Goal: Task Accomplishment & Management: Use online tool/utility

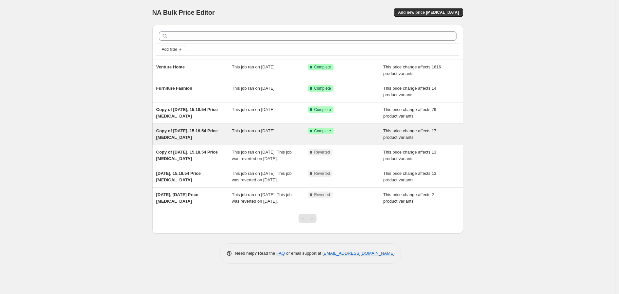
click at [246, 137] on div "This job ran on [DATE]." at bounding box center [270, 134] width 76 height 13
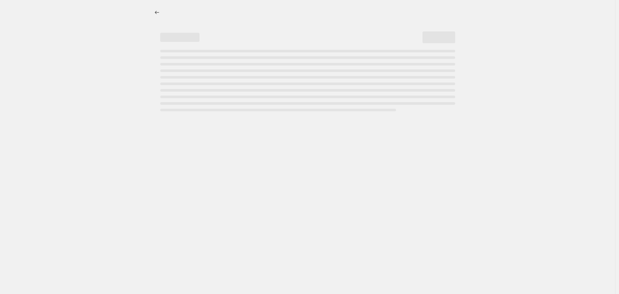
select select "margin"
select select "collection"
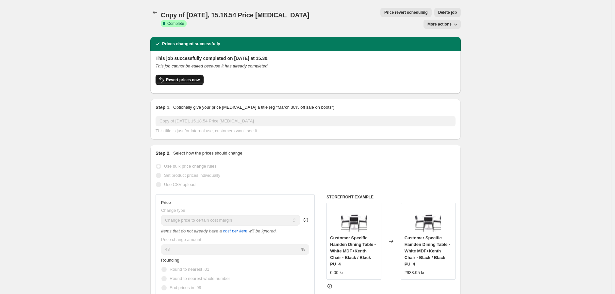
click at [196, 77] on span "Revert prices now" at bounding box center [183, 79] width 34 height 5
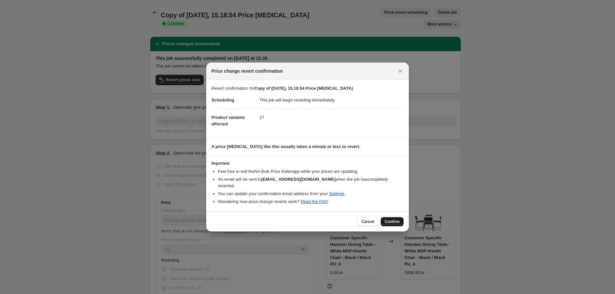
click at [388, 219] on span "Confirm" at bounding box center [392, 221] width 15 height 5
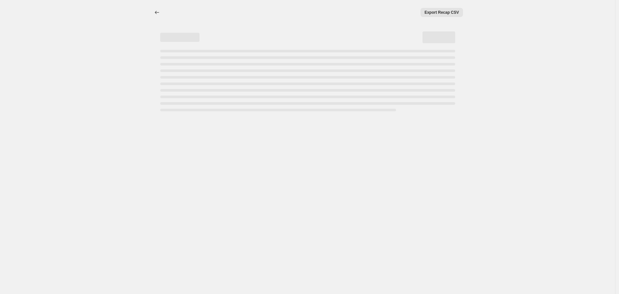
select select "margin"
select select "collection"
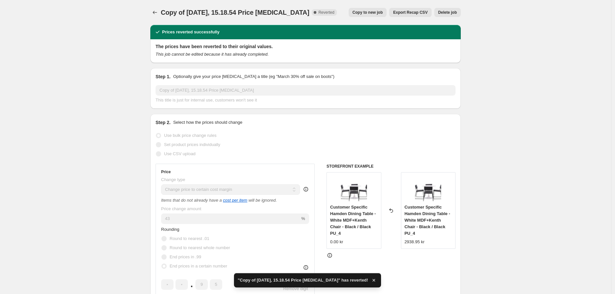
click at [383, 12] on span "Copy to new job" at bounding box center [368, 12] width 30 height 5
select select "margin"
select select "collection"
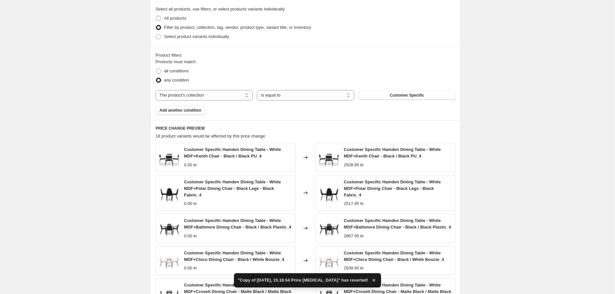
scroll to position [363, 0]
click at [411, 96] on span "Customer Specific" at bounding box center [407, 94] width 34 height 5
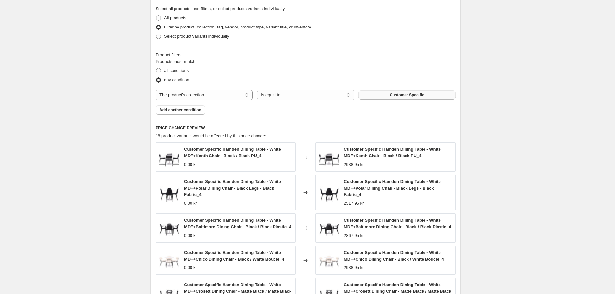
drag, startPoint x: 433, startPoint y: 97, endPoint x: 388, endPoint y: 93, distance: 44.6
click at [388, 93] on button "Customer Specific" at bounding box center [407, 94] width 97 height 9
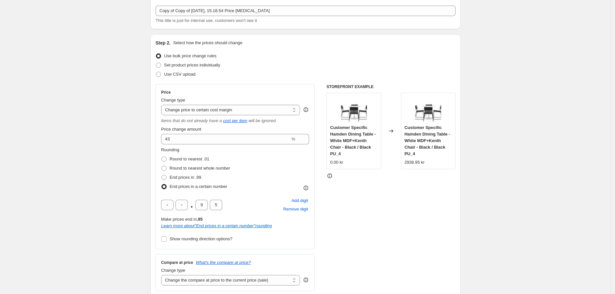
scroll to position [0, 0]
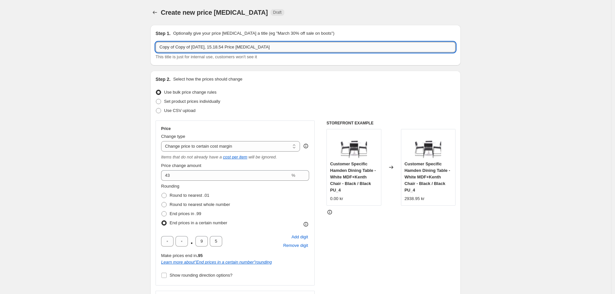
click at [206, 44] on input "Copy of Copy of [DATE], 15.18.54 Price [MEDICAL_DATA]" at bounding box center [306, 47] width 300 height 10
paste input "ustomer Specific"
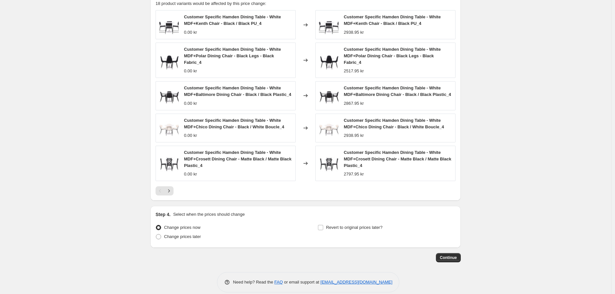
scroll to position [498, 0]
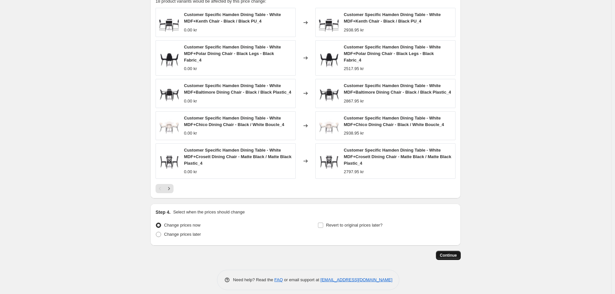
type input "Customer Specific"
click at [446, 252] on span "Continue" at bounding box center [448, 254] width 17 height 5
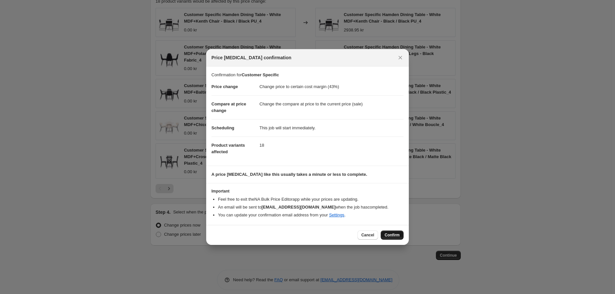
click at [397, 236] on span "Confirm" at bounding box center [392, 234] width 15 height 5
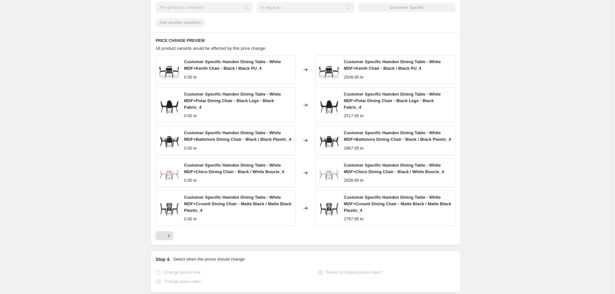
scroll to position [515, 0]
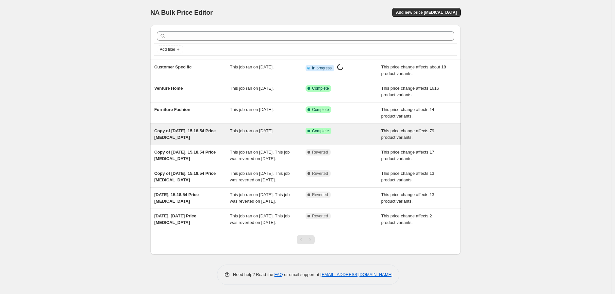
click at [247, 134] on div "This job ran on [DATE]." at bounding box center [268, 134] width 76 height 13
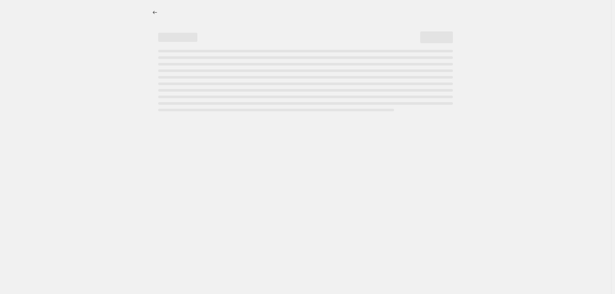
select select "margin"
select select "collection"
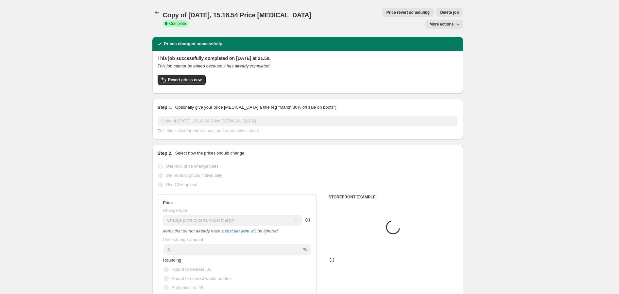
select select "margin"
select select "collection"
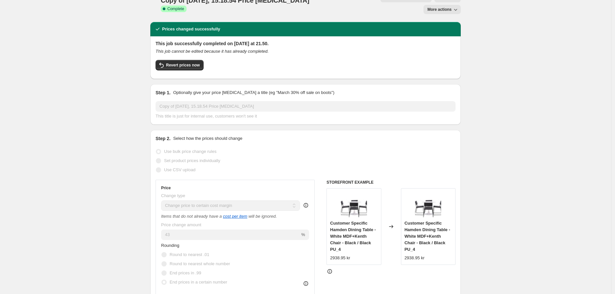
scroll to position [14, 0]
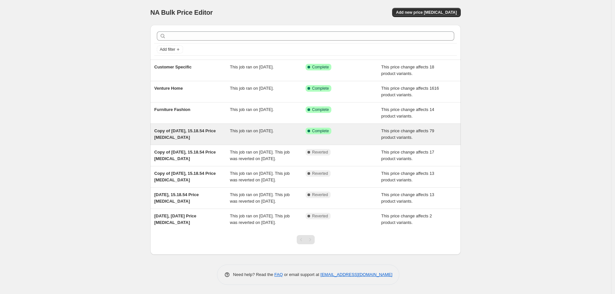
click at [200, 135] on div "Copy of [DATE], 15.18.54 Price [MEDICAL_DATA]" at bounding box center [192, 134] width 76 height 13
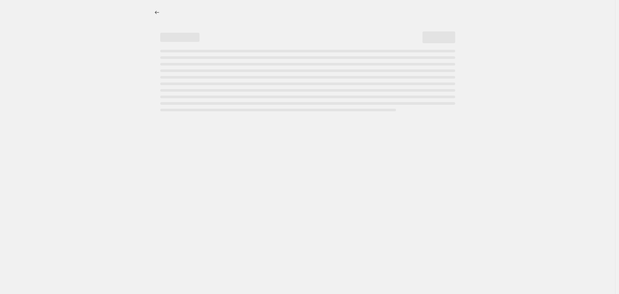
select select "margin"
select select "collection"
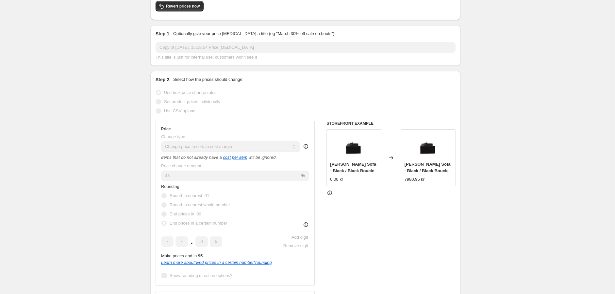
scroll to position [36, 0]
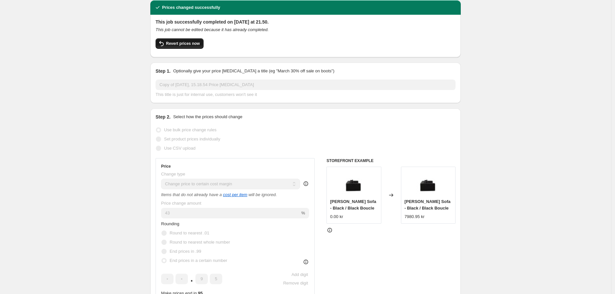
click at [192, 41] on span "Revert prices now" at bounding box center [183, 43] width 34 height 5
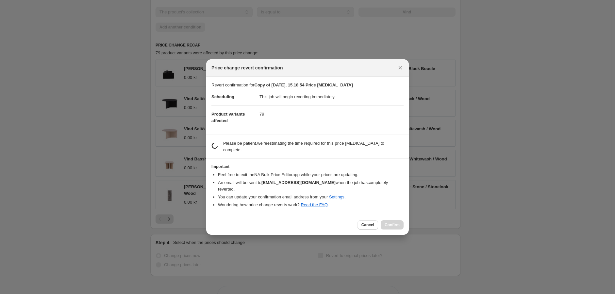
scroll to position [0, 0]
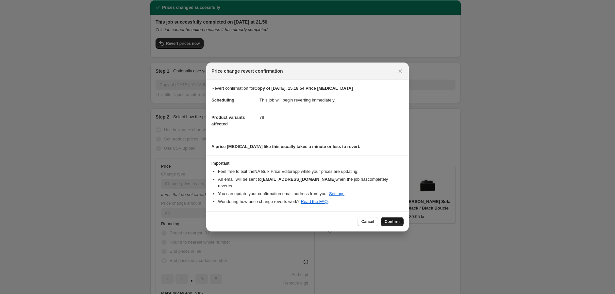
click at [397, 219] on span "Confirm" at bounding box center [392, 221] width 15 height 5
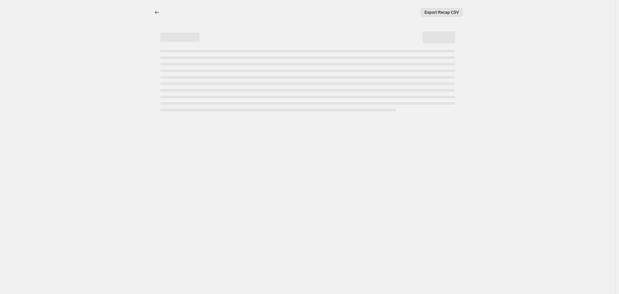
select select "margin"
select select "collection"
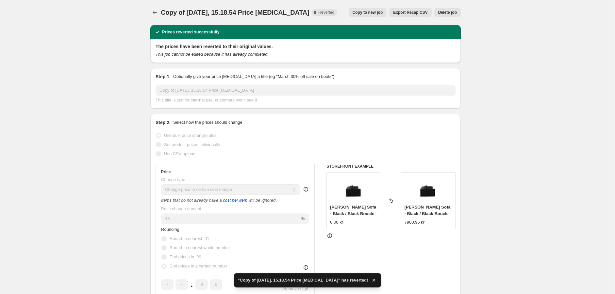
click at [377, 13] on span "Copy to new job" at bounding box center [368, 12] width 30 height 5
select select "margin"
select select "collection"
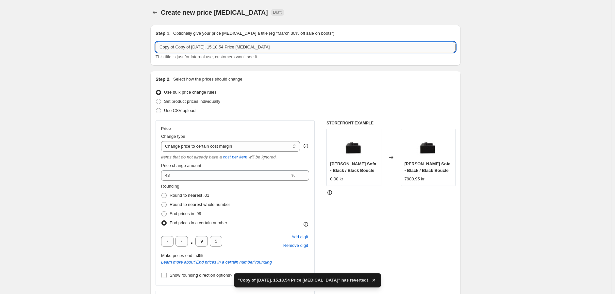
click at [250, 49] on input "Copy of Copy of [DATE], 15.18.54 Price [MEDICAL_DATA]" at bounding box center [306, 47] width 300 height 10
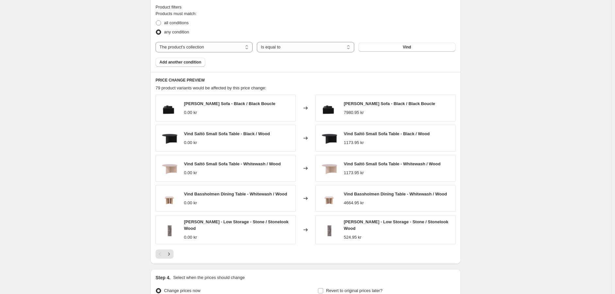
scroll to position [483, 0]
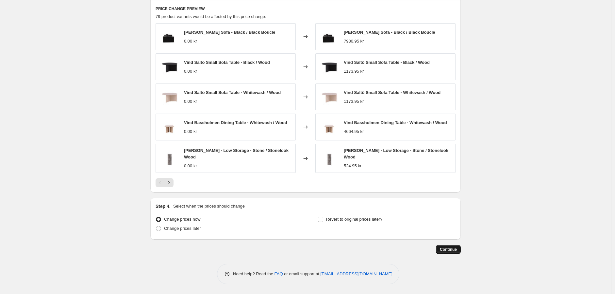
type input "Vind"
click at [442, 247] on button "Continue" at bounding box center [448, 249] width 25 height 9
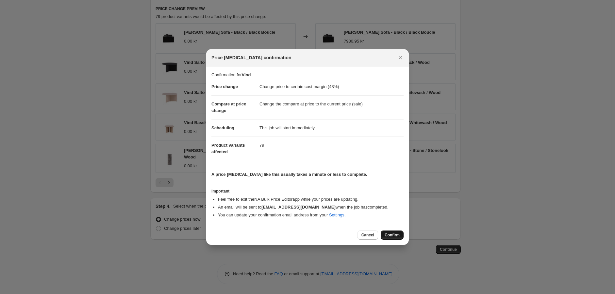
click at [390, 233] on span "Confirm" at bounding box center [392, 234] width 15 height 5
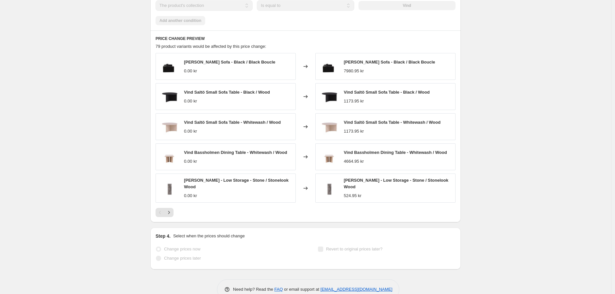
scroll to position [500, 0]
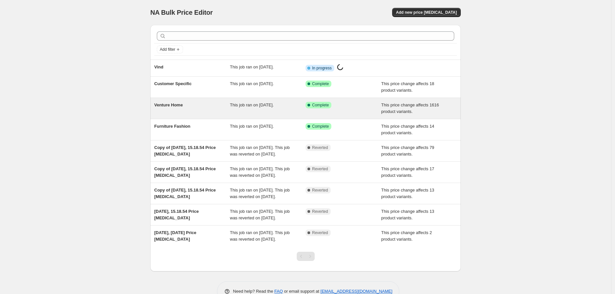
click at [228, 112] on div "Venture Home" at bounding box center [192, 108] width 76 height 13
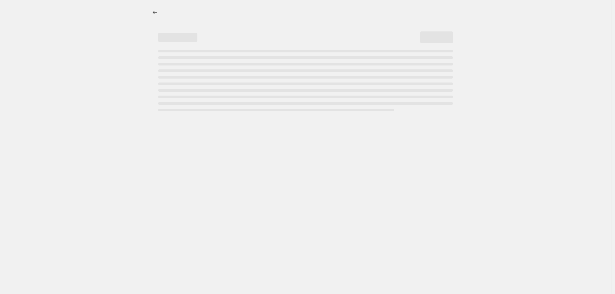
select select "margin"
select select "collection"
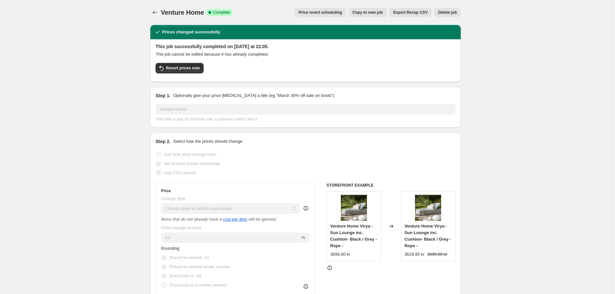
click at [334, 9] on button "Price revert scheduling" at bounding box center [320, 12] width 51 height 9
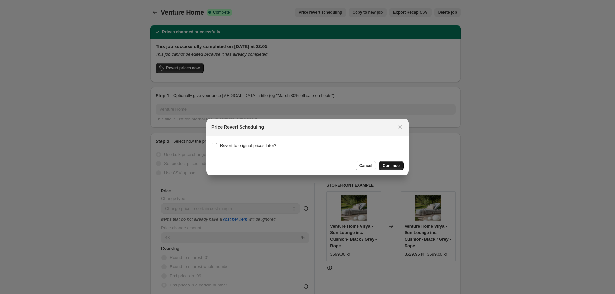
click at [394, 166] on span "Continue" at bounding box center [391, 165] width 17 height 5
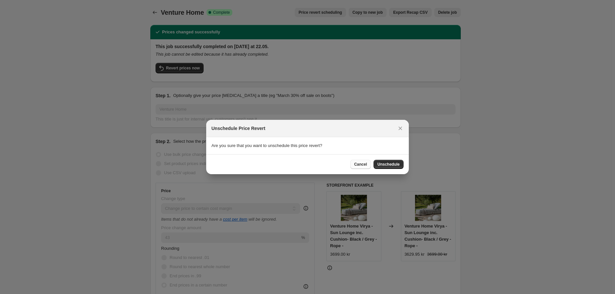
click at [364, 162] on span "Cancel" at bounding box center [360, 164] width 13 height 5
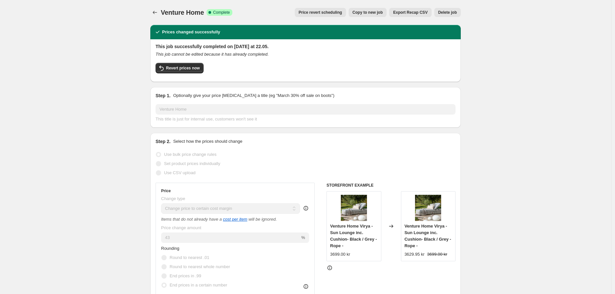
click at [332, 15] on button "Price revert scheduling" at bounding box center [320, 12] width 51 height 9
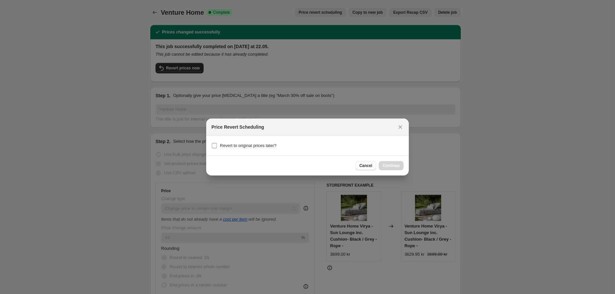
click at [245, 148] on span "Revert to original prices later?" at bounding box center [248, 145] width 57 height 5
click at [217, 148] on input "Revert to original prices later?" at bounding box center [214, 145] width 5 height 5
checkbox input "true"
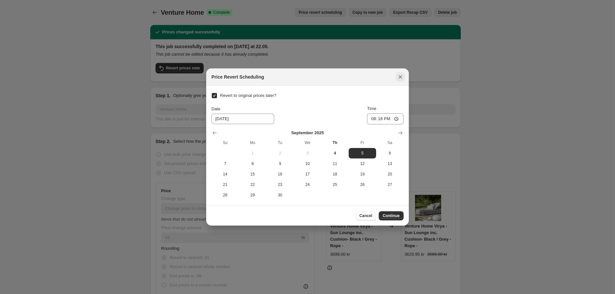
click at [401, 77] on icon "Close" at bounding box center [400, 77] width 7 height 7
checkbox input "false"
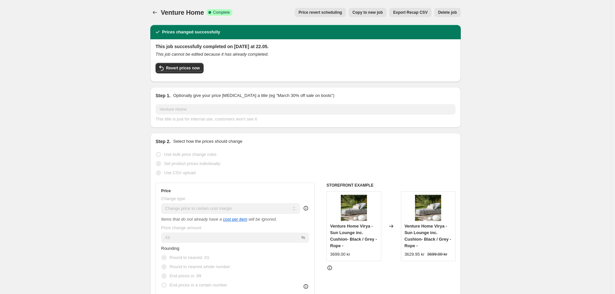
click at [337, 10] on span "Price revert scheduling" at bounding box center [320, 12] width 43 height 5
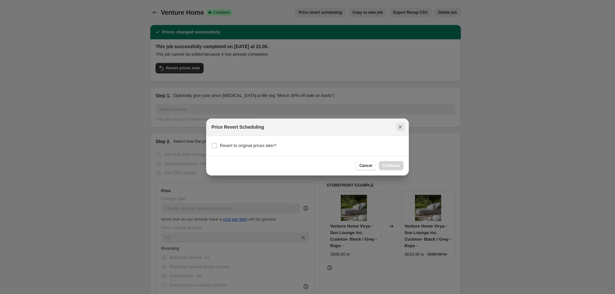
click at [400, 128] on icon "Close" at bounding box center [400, 127] width 7 height 7
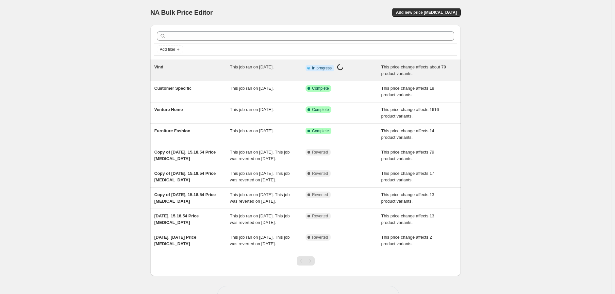
click at [245, 70] on div "This job ran on [DATE]." at bounding box center [268, 70] width 76 height 13
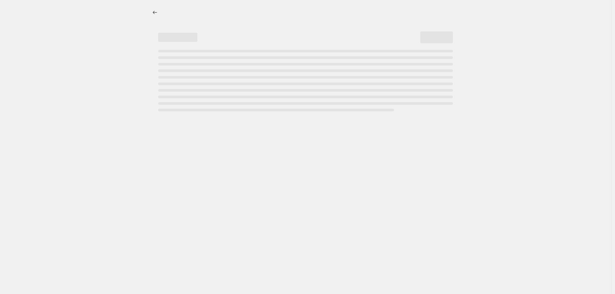
select select "margin"
select select "collection"
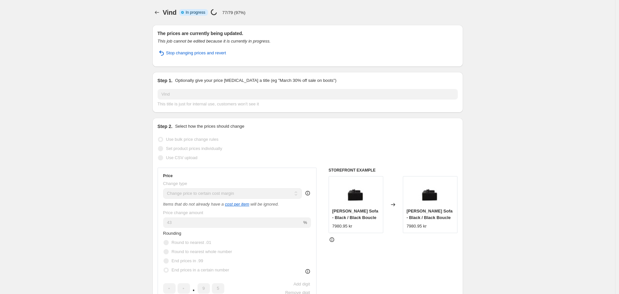
select select "margin"
select select "collection"
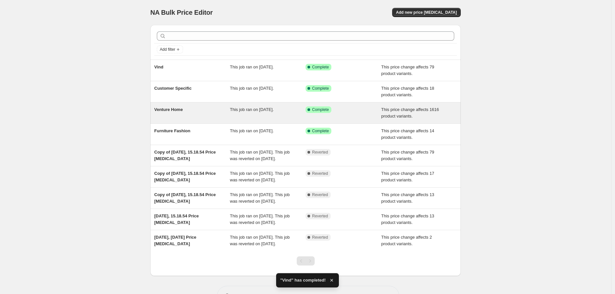
click at [272, 118] on div "This job ran on [DATE]." at bounding box center [268, 112] width 76 height 13
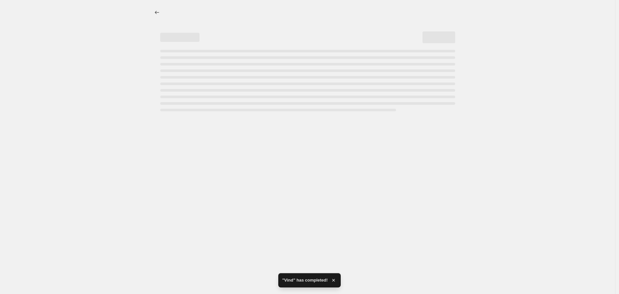
select select "margin"
select select "collection"
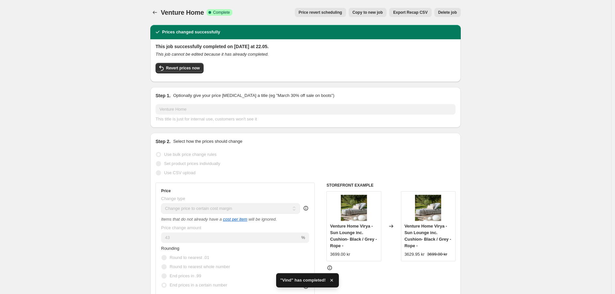
click at [316, 13] on span "Price revert scheduling" at bounding box center [320, 12] width 43 height 5
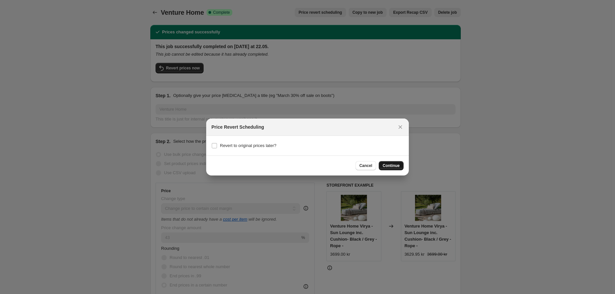
click at [393, 165] on span "Continue" at bounding box center [391, 165] width 17 height 5
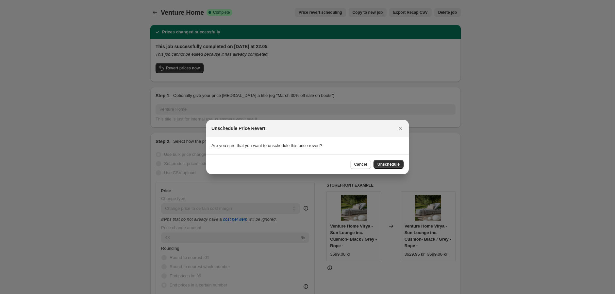
click at [393, 165] on span "Unschedule" at bounding box center [389, 164] width 22 height 5
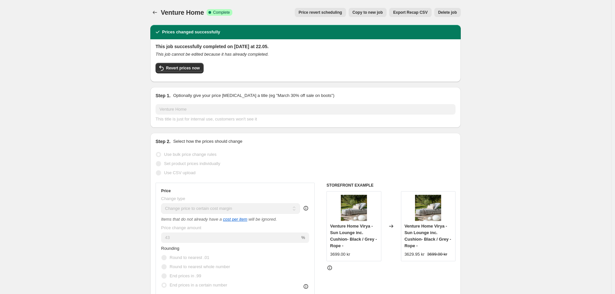
click at [329, 10] on span "Price revert scheduling" at bounding box center [320, 12] width 43 height 5
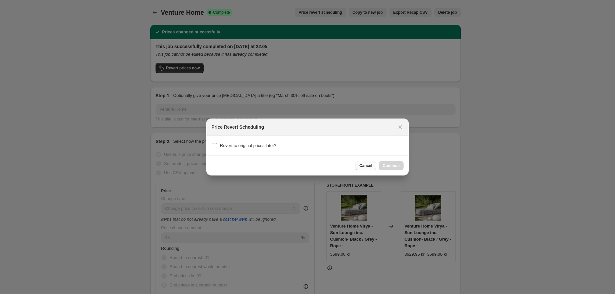
click at [370, 167] on span "Cancel" at bounding box center [366, 165] width 13 height 5
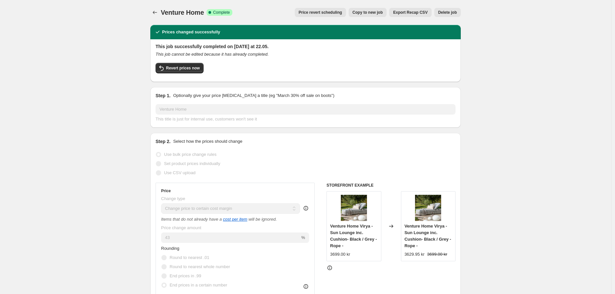
click at [373, 94] on div "Step 1. Optionally give your price [MEDICAL_DATA] a title (eg "March 30% off sa…" at bounding box center [306, 95] width 300 height 7
click at [187, 65] on button "Revert prices now" at bounding box center [180, 68] width 48 height 10
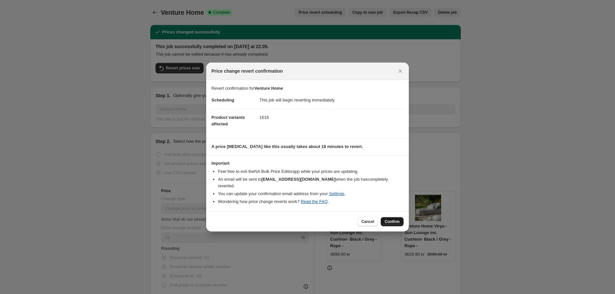
click at [393, 219] on span "Confirm" at bounding box center [392, 221] width 15 height 5
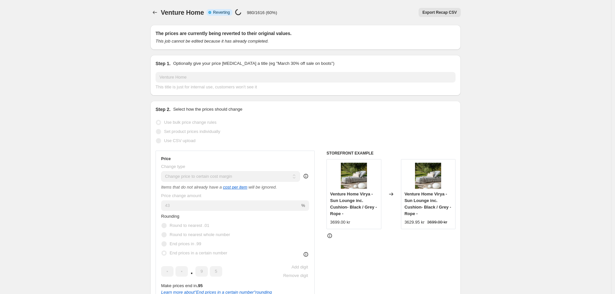
click at [319, 5] on div "Venture Home. This page is ready Venture Home Info Partially complete Reverting…" at bounding box center [305, 12] width 311 height 25
click at [340, 8] on div "Export Recap CSV" at bounding box center [373, 12] width 176 height 9
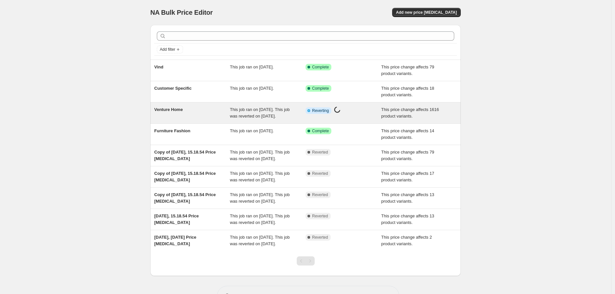
click at [219, 112] on div "Venture Home" at bounding box center [192, 112] width 76 height 13
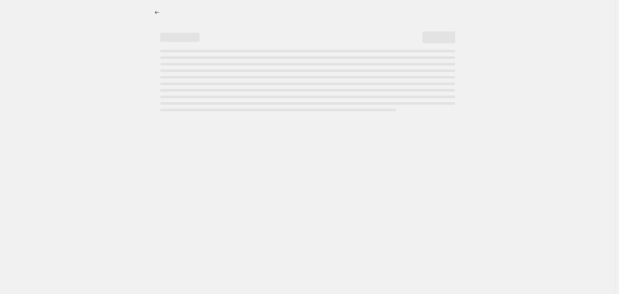
select select "margin"
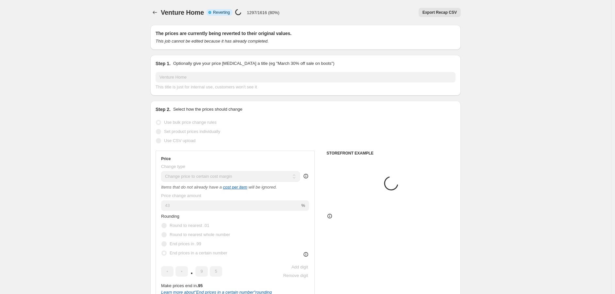
select select "collection"
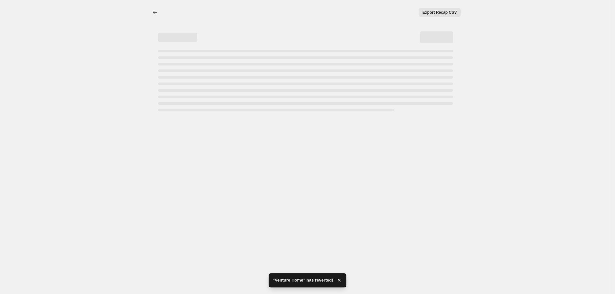
select select "margin"
select select "collection"
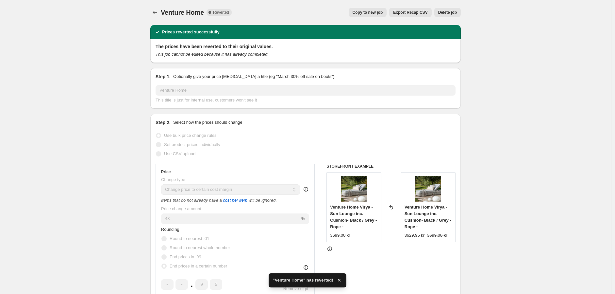
click at [374, 13] on span "Copy to new job" at bounding box center [368, 12] width 30 height 5
select select "margin"
select select "collection"
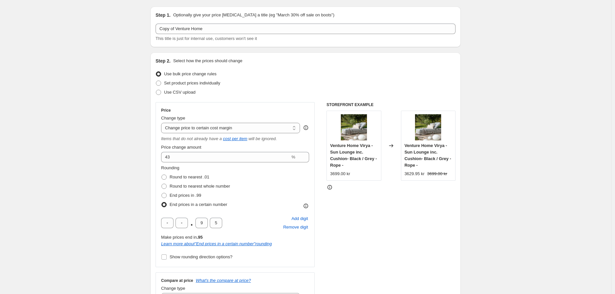
scroll to position [36, 0]
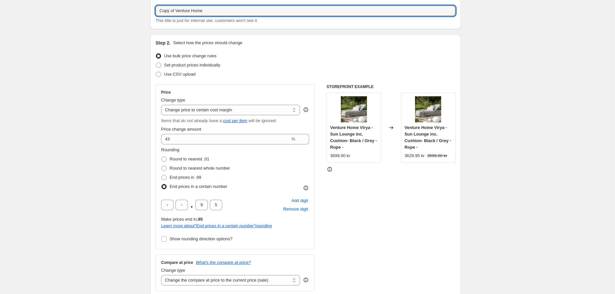
drag, startPoint x: 176, startPoint y: 9, endPoint x: 146, endPoint y: 8, distance: 30.1
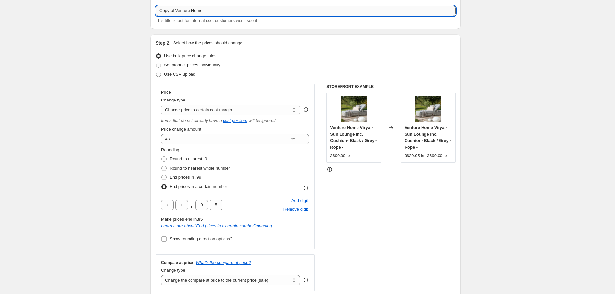
drag, startPoint x: 178, startPoint y: 10, endPoint x: 158, endPoint y: 11, distance: 20.0
click at [158, 11] on input "Copy of Venture Home" at bounding box center [306, 11] width 300 height 10
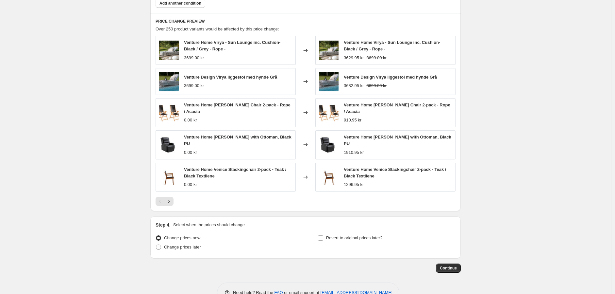
scroll to position [487, 0]
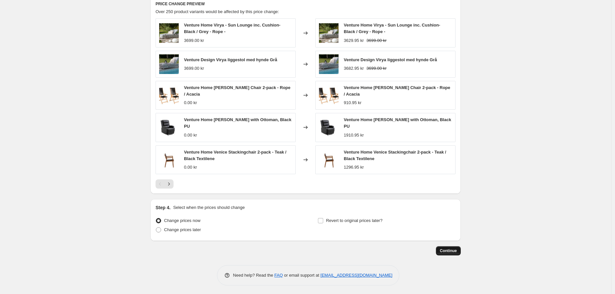
type input "Venture Home"
click at [455, 250] on span "Continue" at bounding box center [448, 250] width 17 height 5
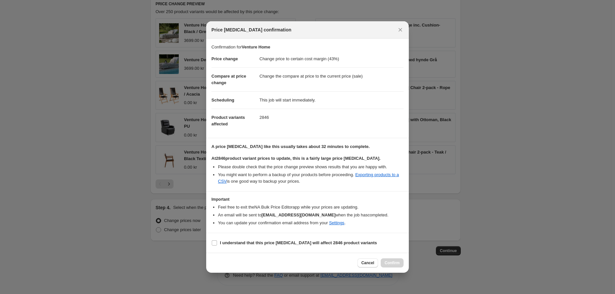
click at [374, 219] on ul "Feel free to exit the NA Bulk Price Editor app while your prices are updating. …" at bounding box center [308, 215] width 192 height 22
click at [212, 240] on input "I understand that this price change job will affect 2846 product variants" at bounding box center [214, 242] width 5 height 5
checkbox input "true"
click at [394, 267] on button "Confirm" at bounding box center [392, 262] width 23 height 9
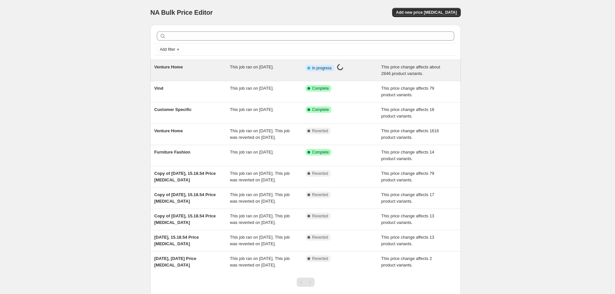
click at [230, 73] on div "Venture Home" at bounding box center [192, 70] width 76 height 13
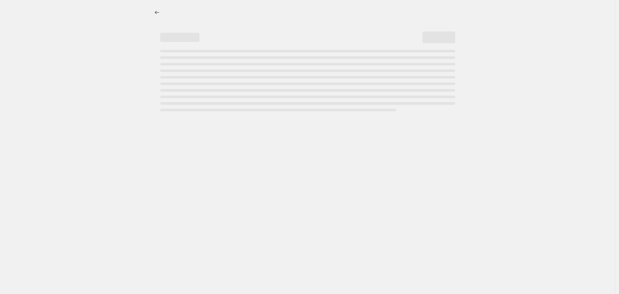
select select "margin"
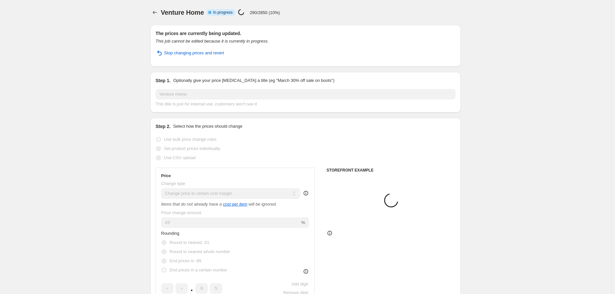
select select "collection"
